Goal: Information Seeking & Learning: Compare options

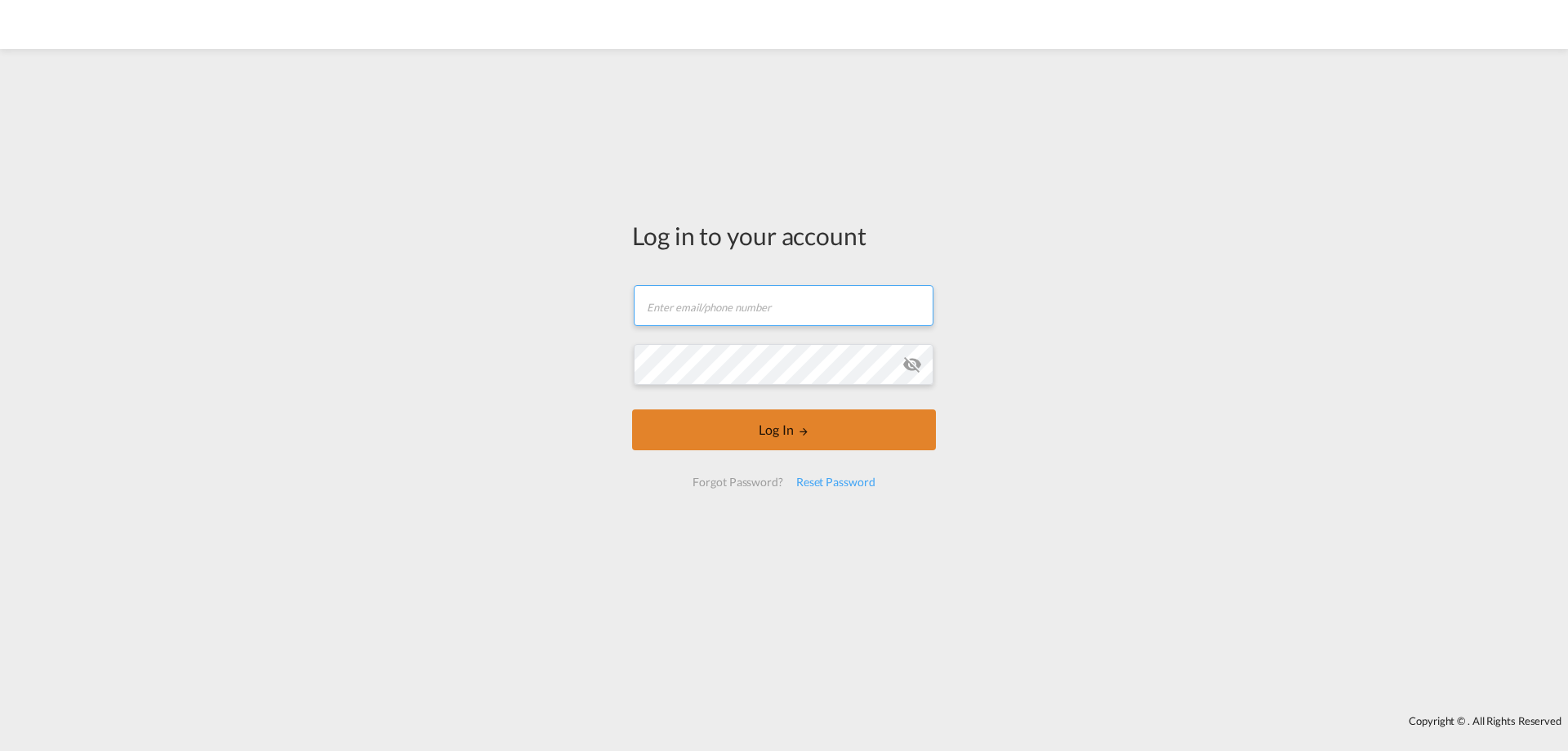
type input "[PERSON_NAME][EMAIL_ADDRESS][DOMAIN_NAME]"
click at [775, 435] on button "Log In" at bounding box center [784, 430] width 304 height 41
